Goal: Task Accomplishment & Management: Manage account settings

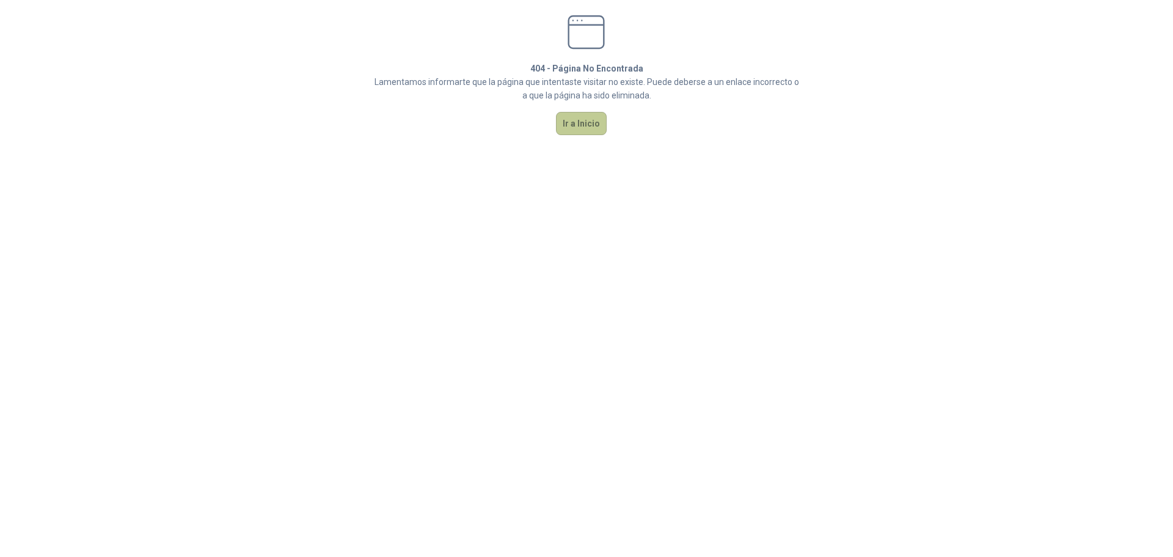
click at [590, 126] on button "Ir a Inicio" at bounding box center [581, 123] width 51 height 23
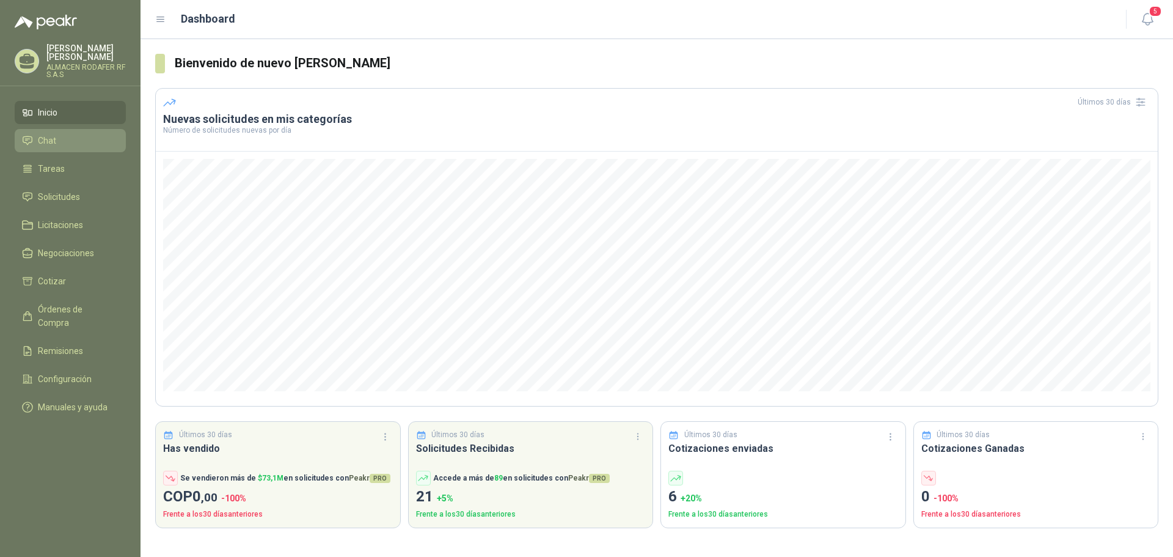
click at [64, 141] on li "Chat" at bounding box center [70, 140] width 97 height 13
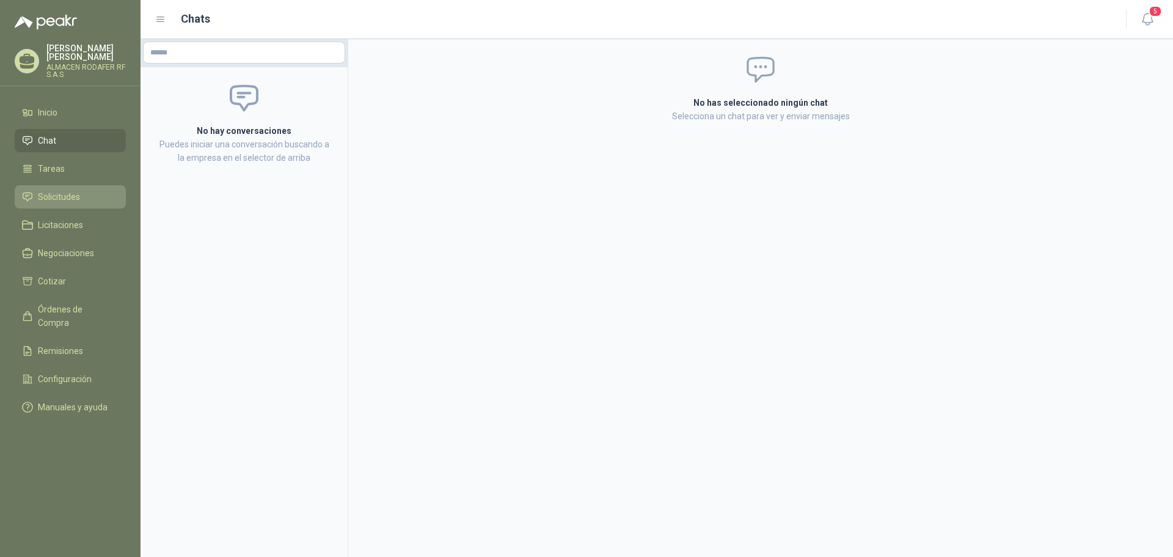
click at [71, 203] on link "Solicitudes" at bounding box center [70, 196] width 111 height 23
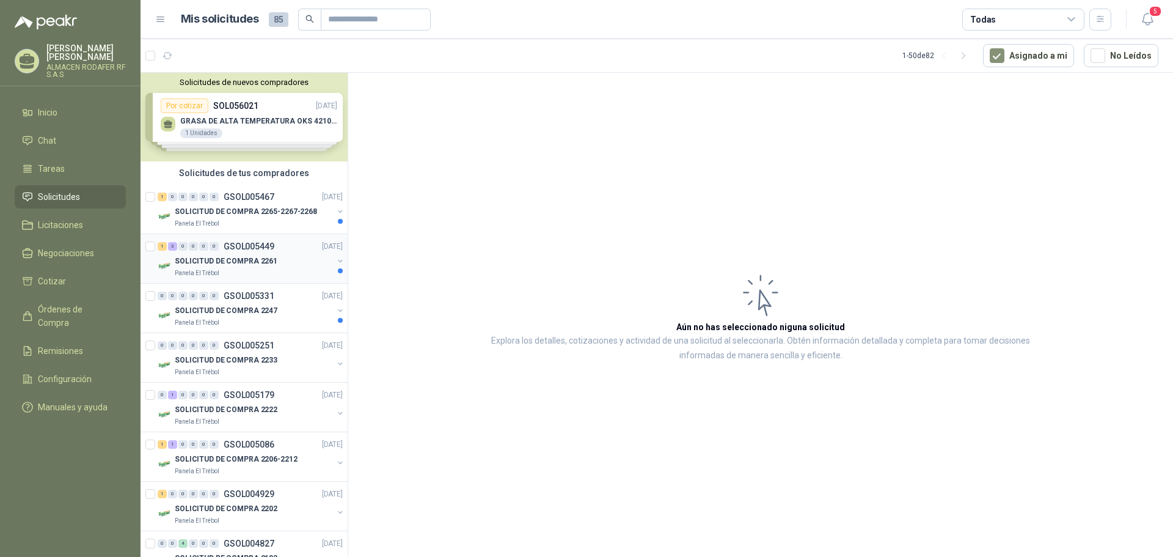
click at [257, 260] on p "SOLICITUD DE COMPRA 2261" at bounding box center [226, 261] width 103 height 12
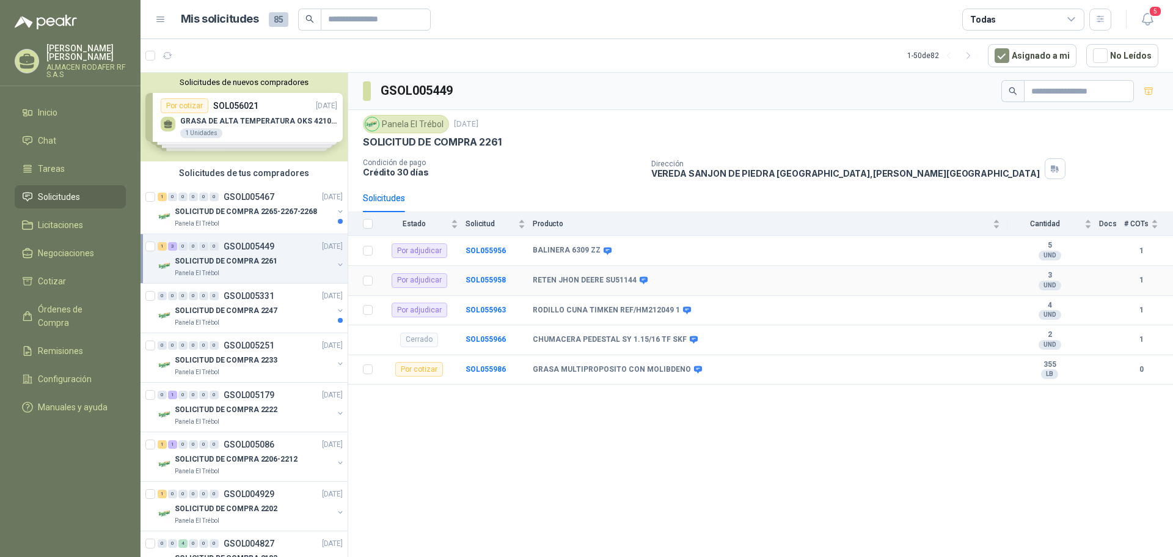
click at [590, 277] on b "RETEN JHON DEERE SU51144" at bounding box center [585, 281] width 104 height 10
click at [486, 276] on b "SOL055958" at bounding box center [486, 280] width 40 height 9
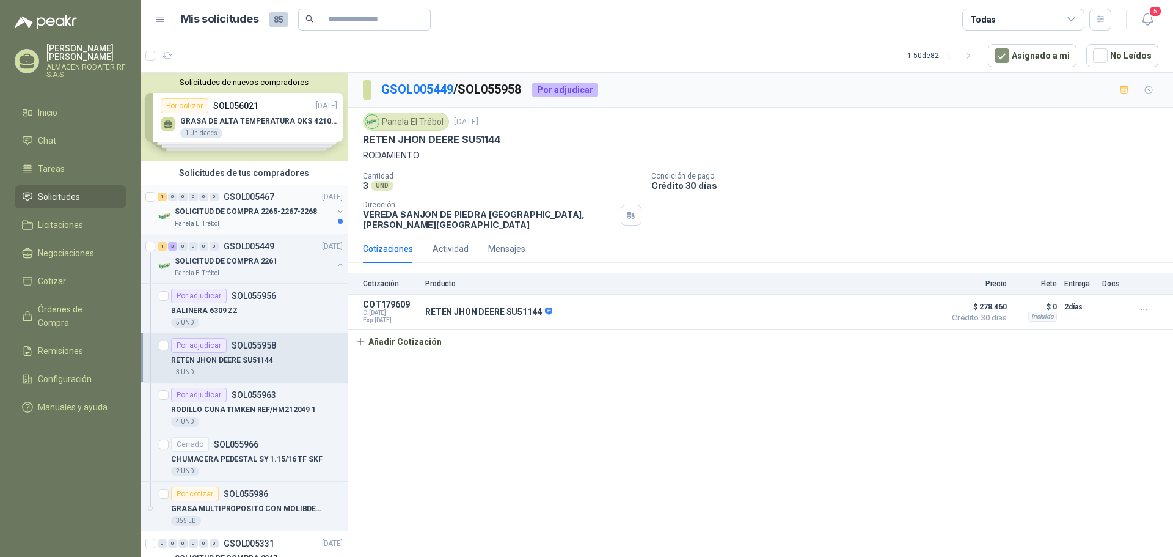
click at [233, 207] on p "SOLICITUD DE COMPRA 2265-2267-2268" at bounding box center [246, 212] width 142 height 12
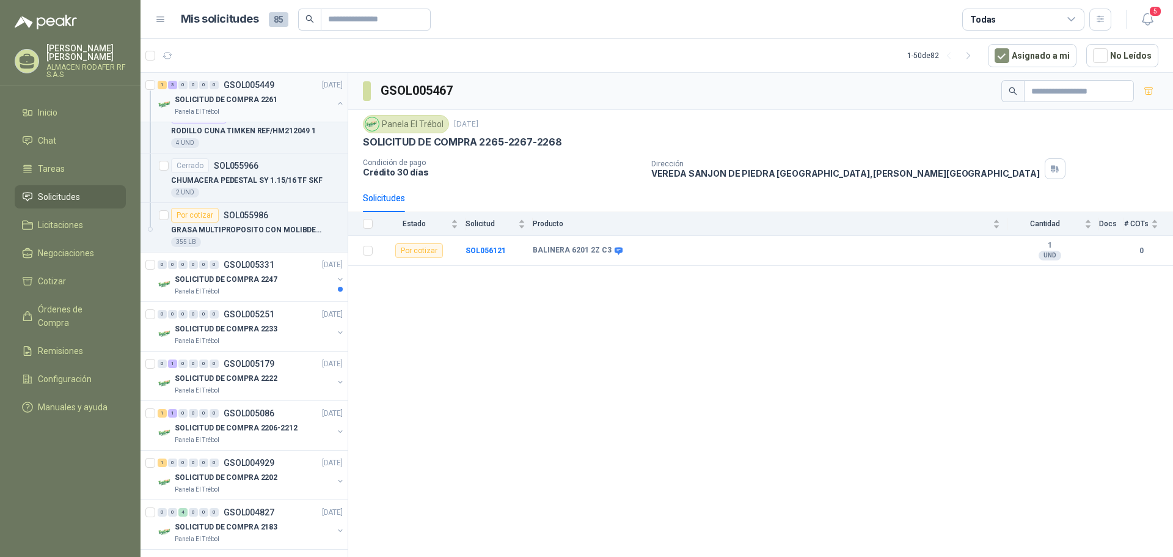
scroll to position [306, 0]
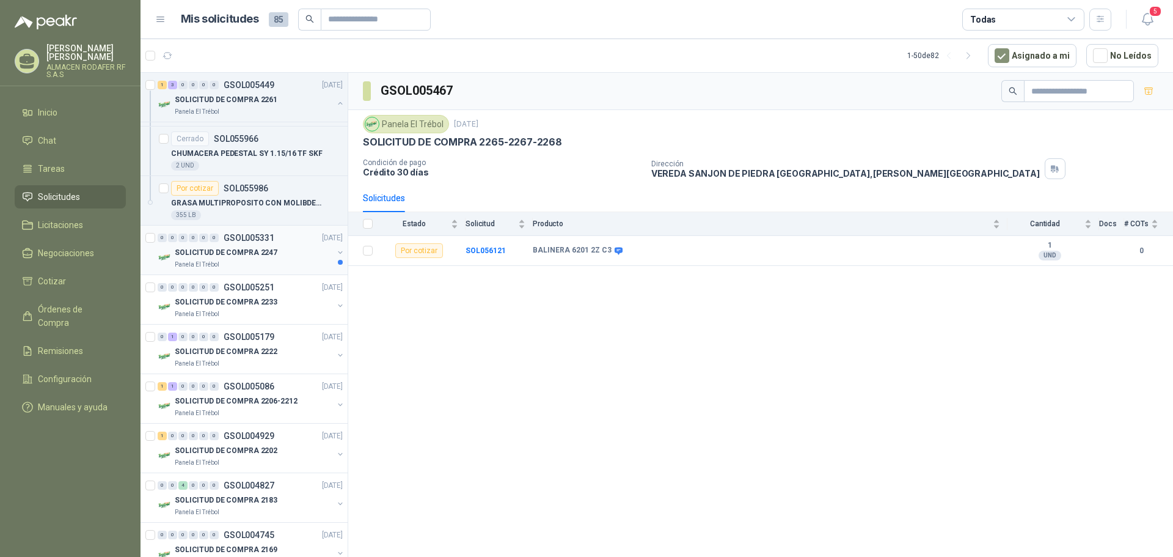
click at [265, 251] on p "SOLICITUD DE COMPRA 2247" at bounding box center [226, 253] width 103 height 12
